Goal: Information Seeking & Learning: Learn about a topic

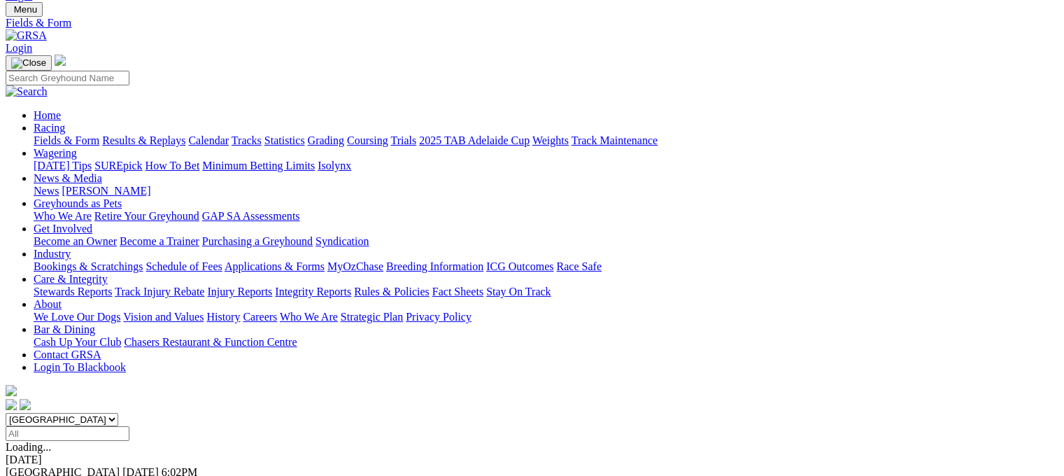
scroll to position [45, 0]
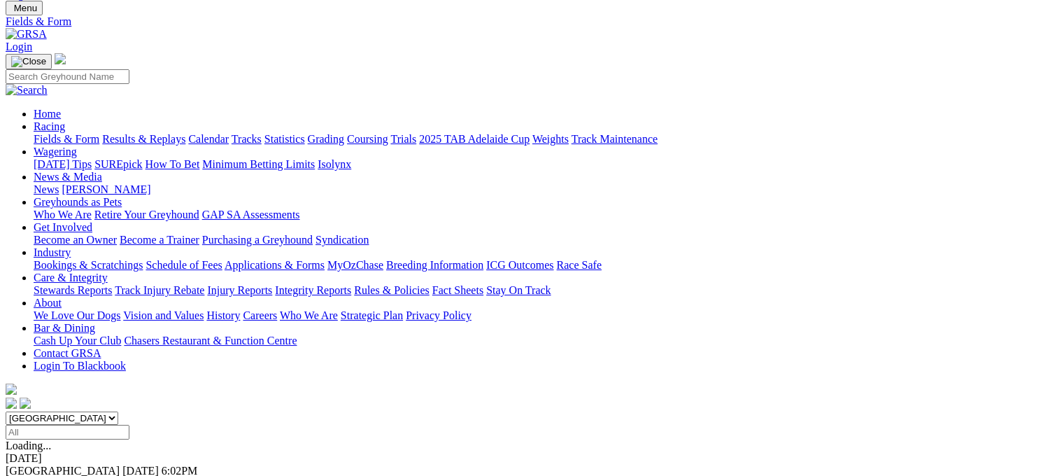
click at [81, 133] on link "Fields & Form" at bounding box center [67, 139] width 66 height 12
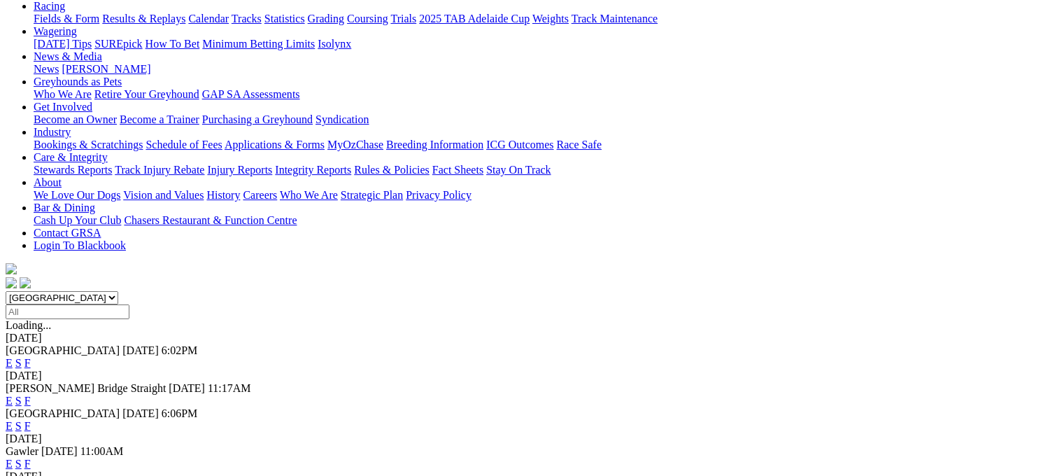
scroll to position [168, 0]
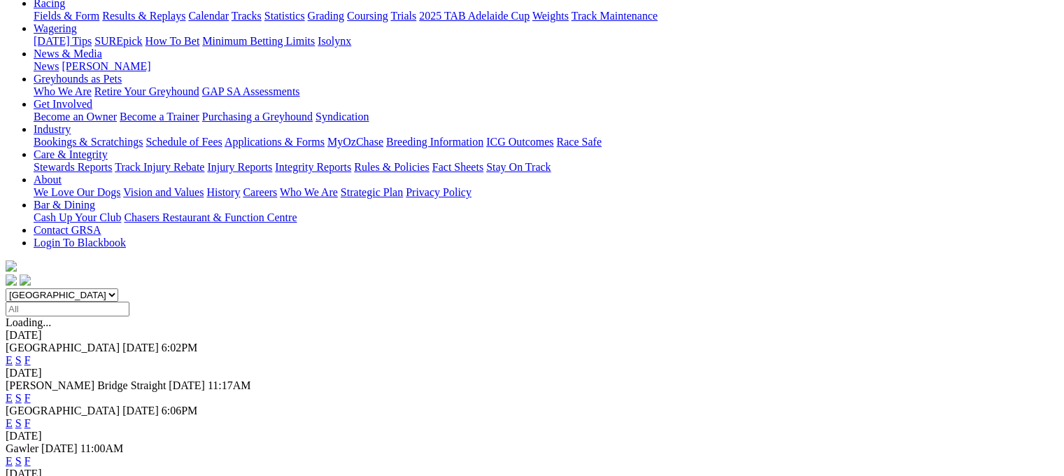
click at [31, 392] on link "F" at bounding box center [27, 398] width 6 height 12
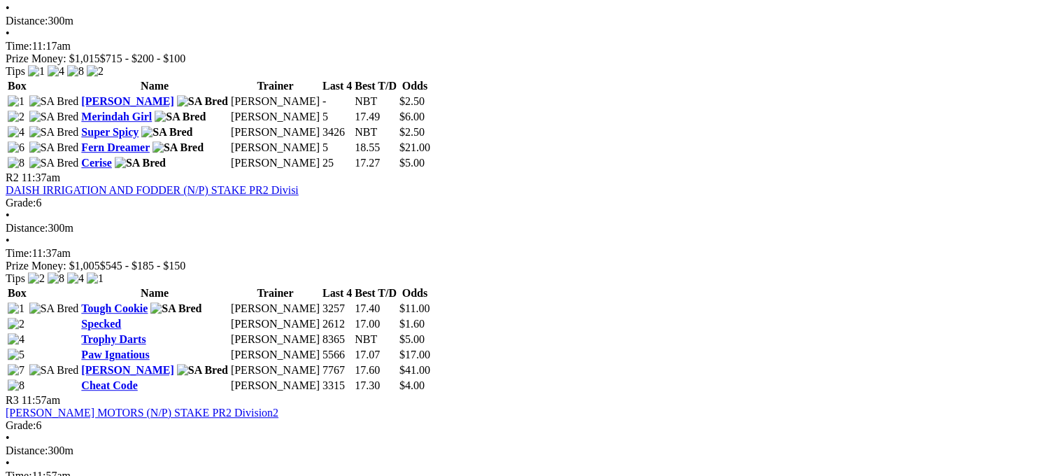
scroll to position [728, 0]
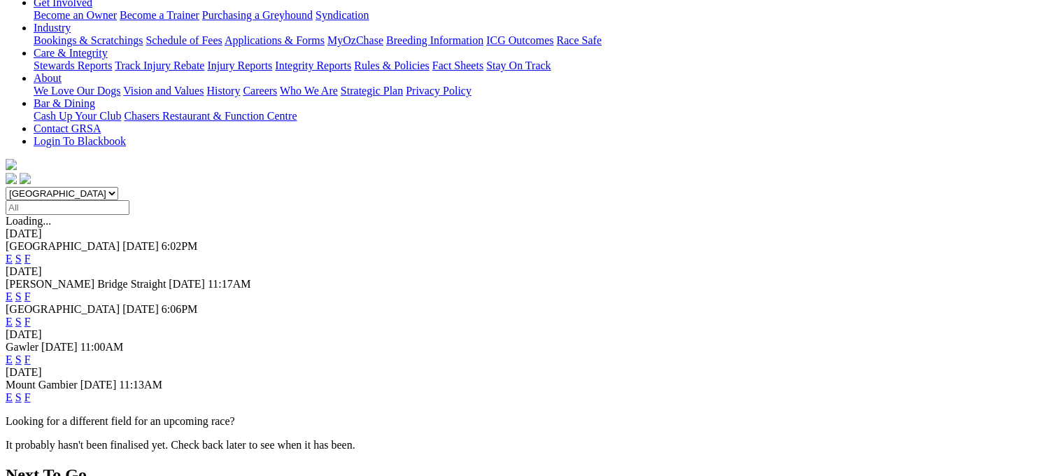
scroll to position [280, 0]
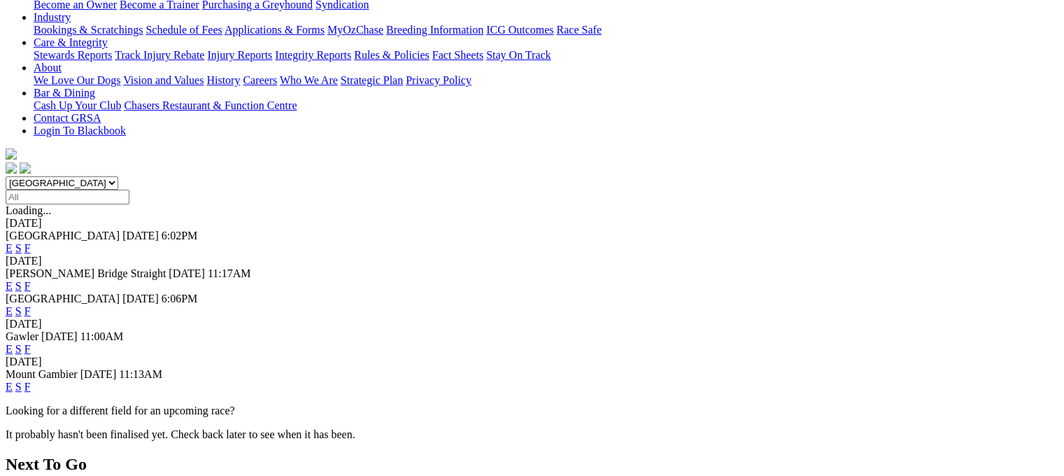
click at [31, 381] on link "F" at bounding box center [27, 387] width 6 height 12
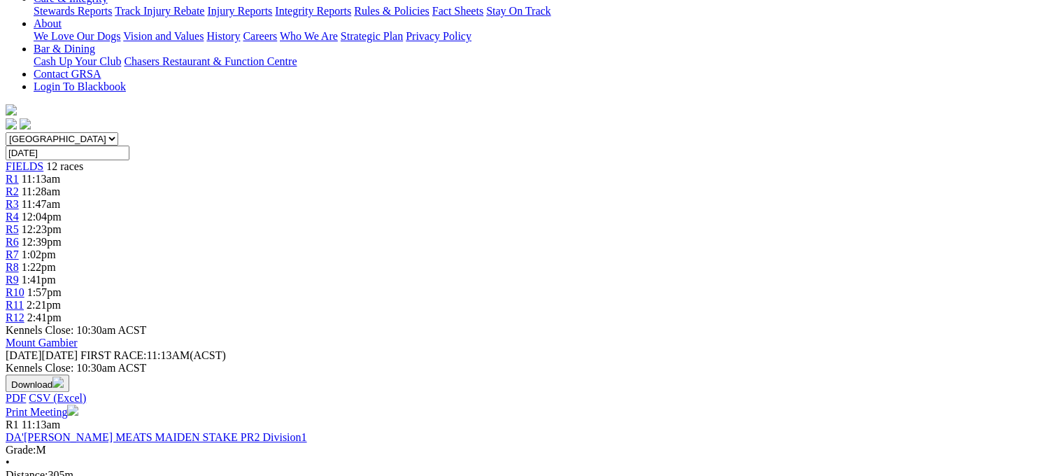
scroll to position [336, 0]
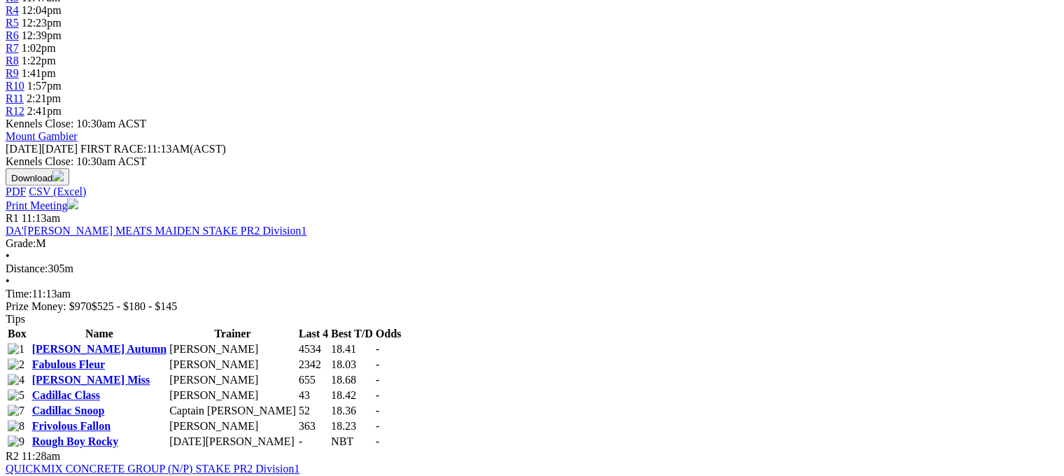
scroll to position [588, 0]
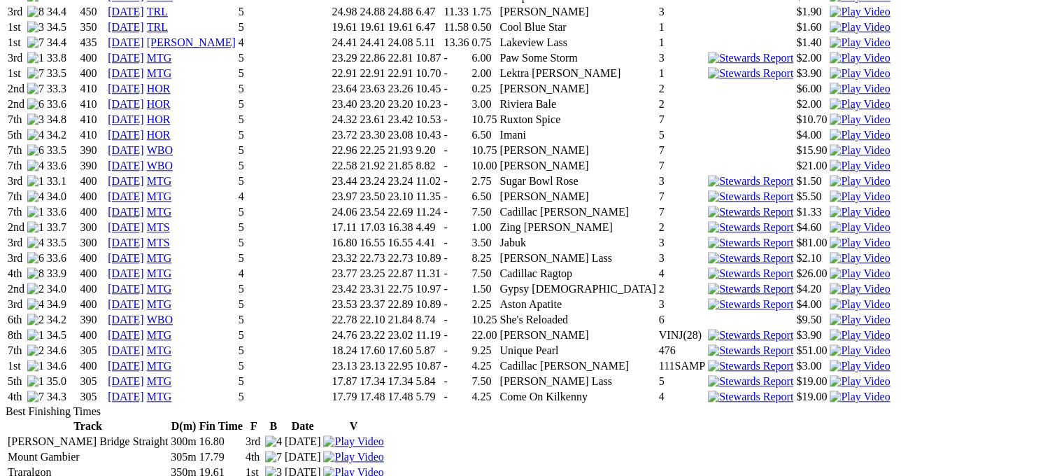
scroll to position [1344, 0]
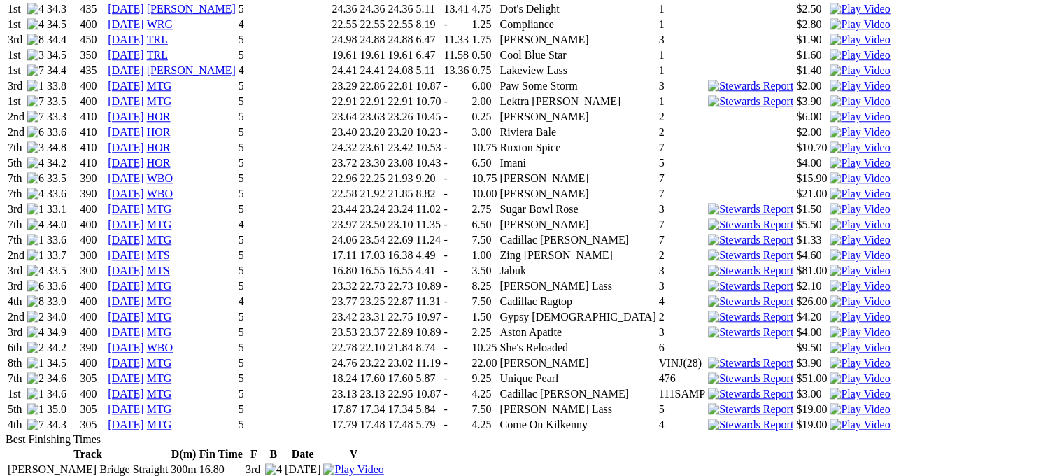
click at [830, 418] on img at bounding box center [860, 424] width 60 height 13
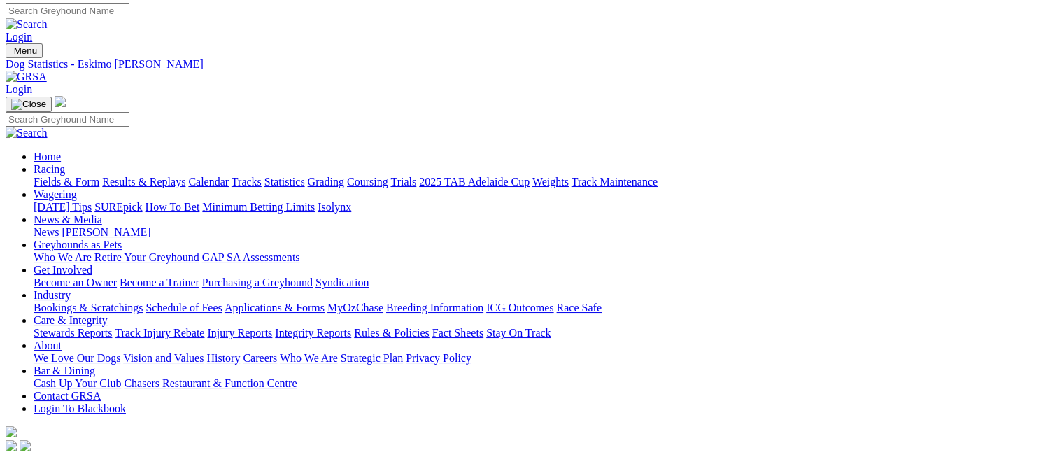
scroll to position [0, 0]
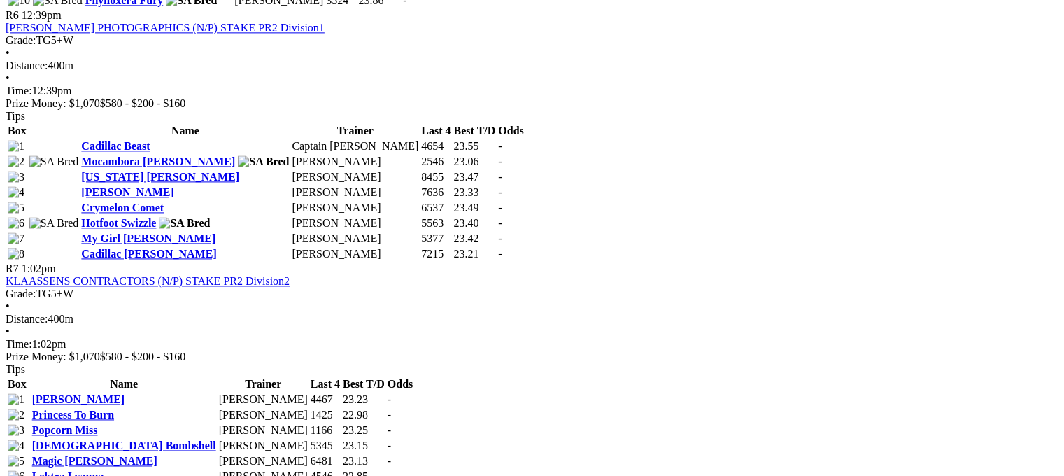
scroll to position [2016, 0]
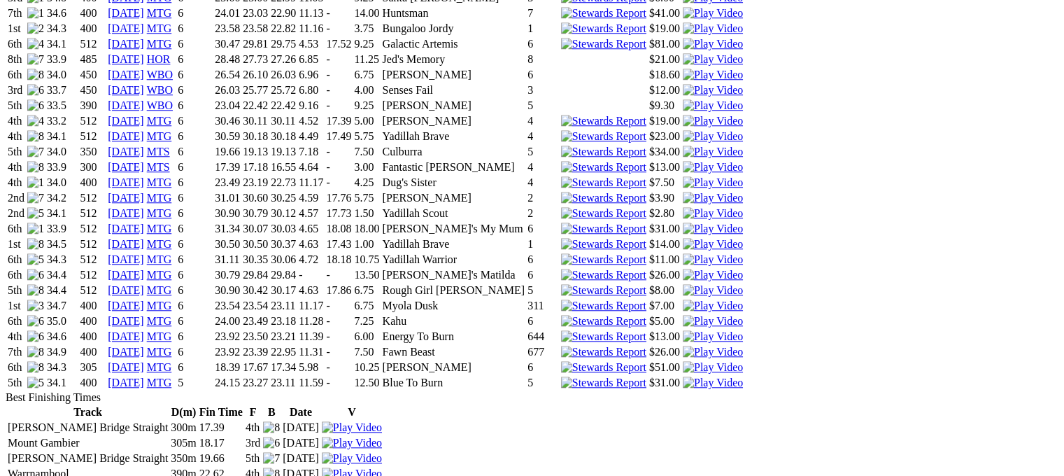
scroll to position [1260, 0]
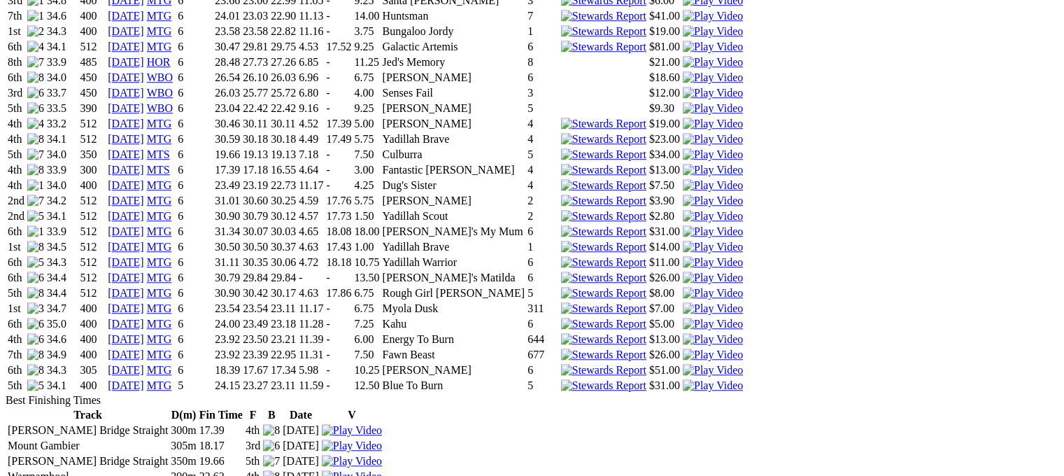
click at [735, 379] on img at bounding box center [713, 385] width 60 height 13
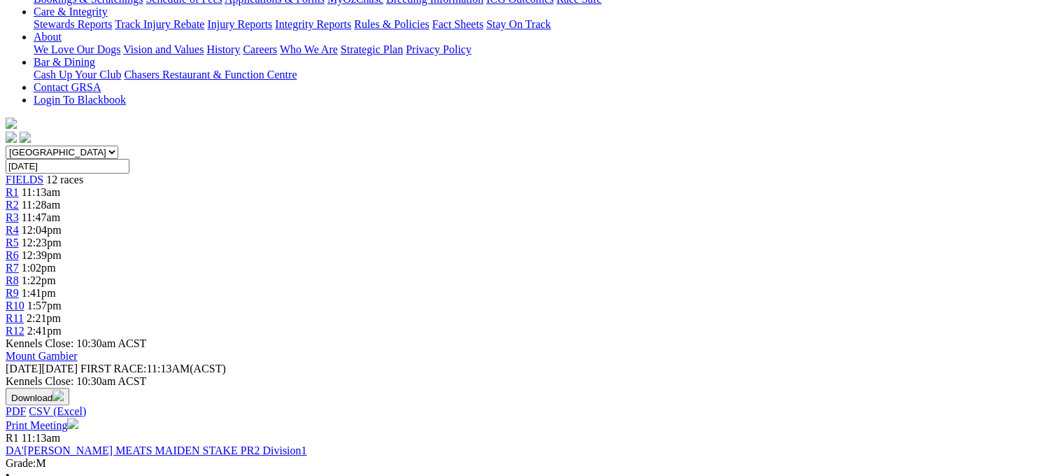
scroll to position [308, 0]
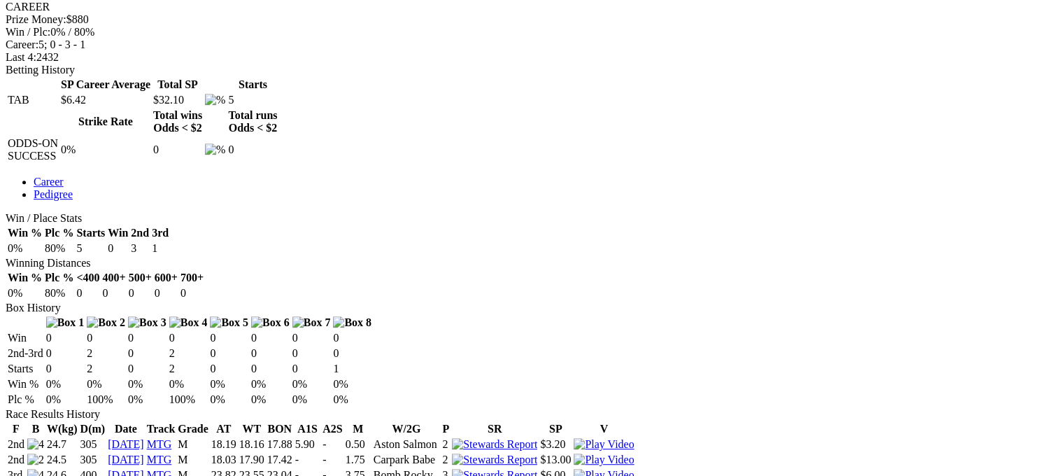
scroll to position [504, 0]
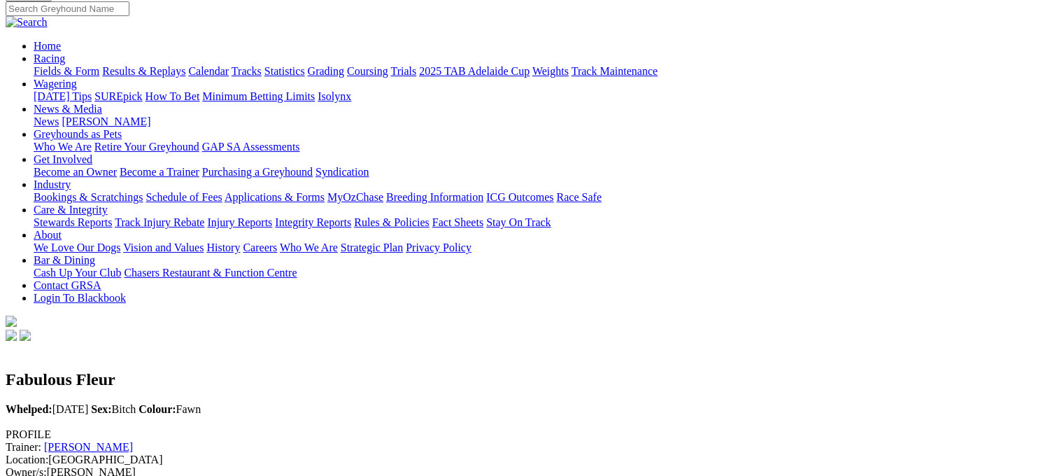
scroll to position [112, 0]
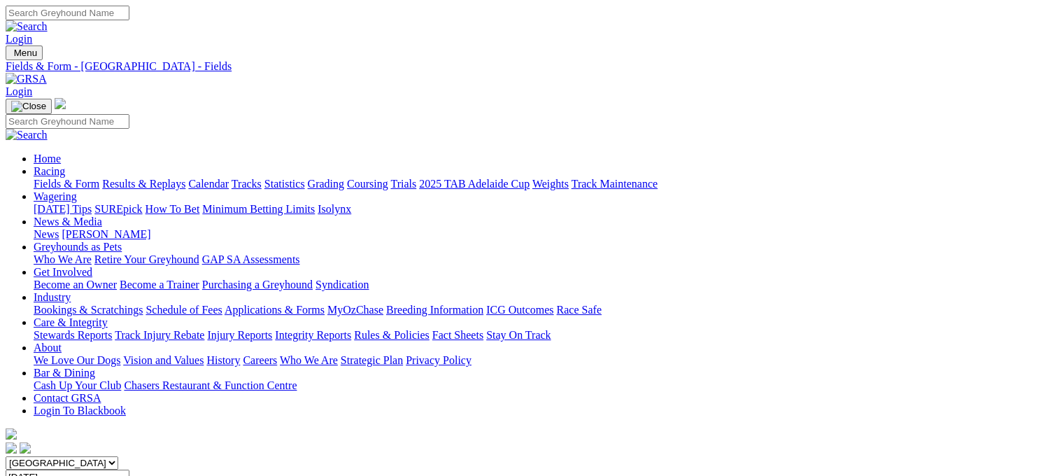
scroll to position [28, 0]
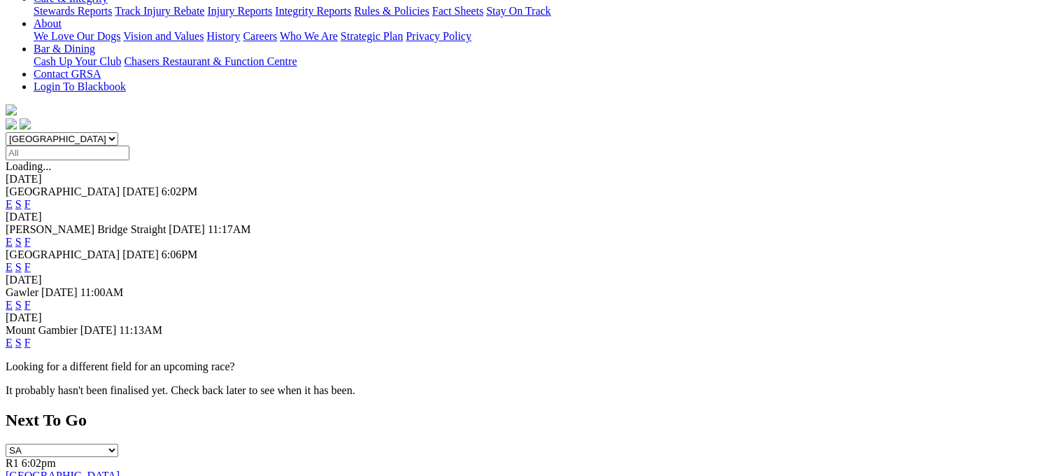
scroll to position [364, 0]
